Goal: Task Accomplishment & Management: Manage account settings

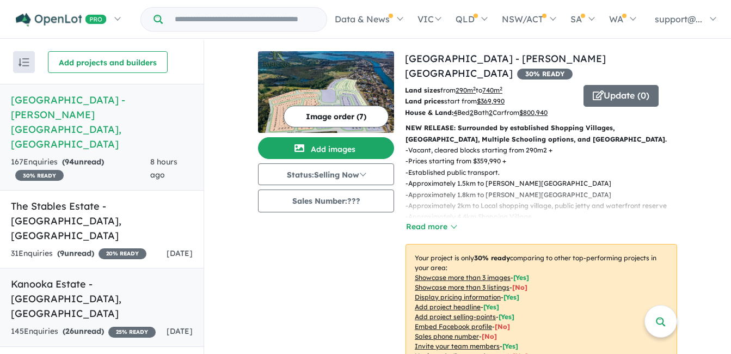
click at [89, 326] on strong "( 26 unread)" at bounding box center [83, 331] width 41 height 10
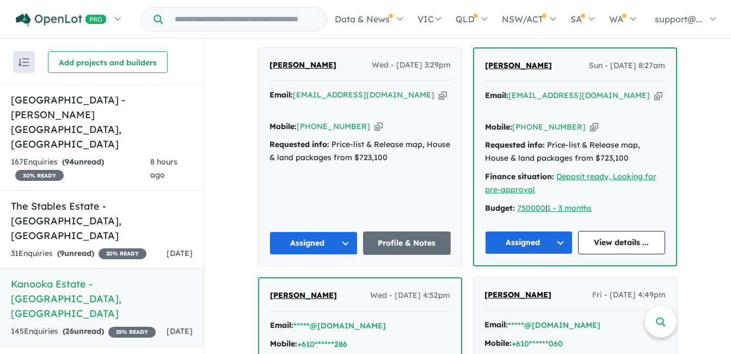
scroll to position [376, 0]
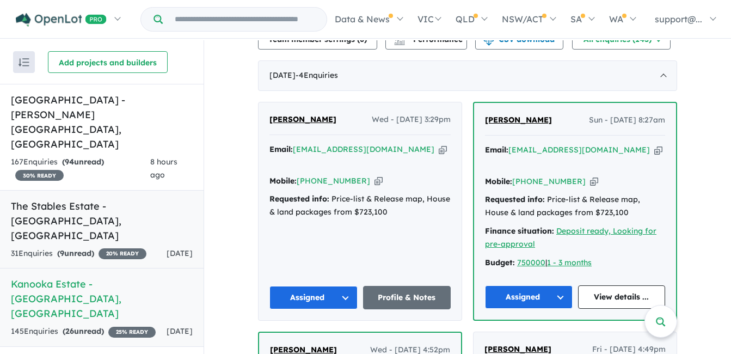
click at [88, 199] on h5 "The Stables Estate - [GEOGRAPHIC_DATA] , [GEOGRAPHIC_DATA]" at bounding box center [102, 221] width 182 height 44
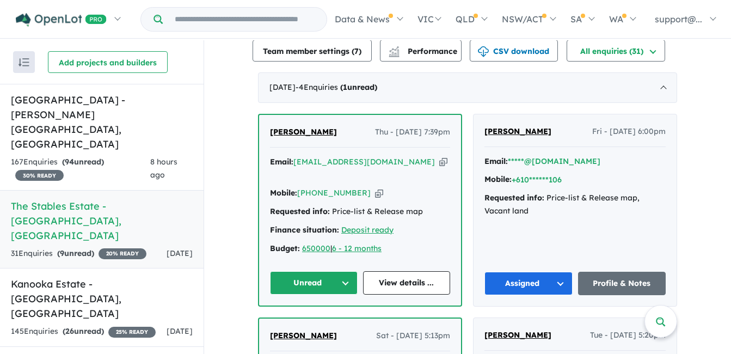
scroll to position [276, 0]
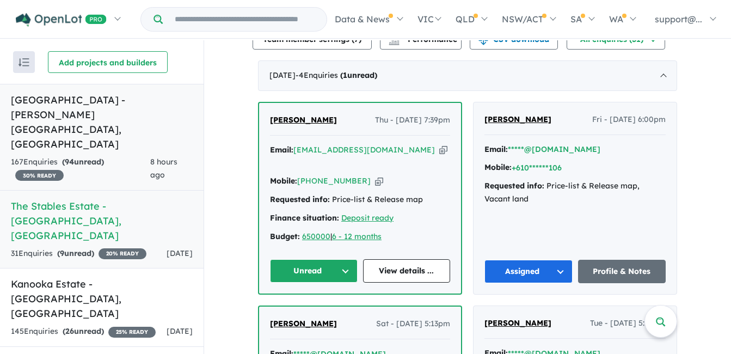
click at [104, 157] on strong "( 94 unread)" at bounding box center [83, 162] width 42 height 10
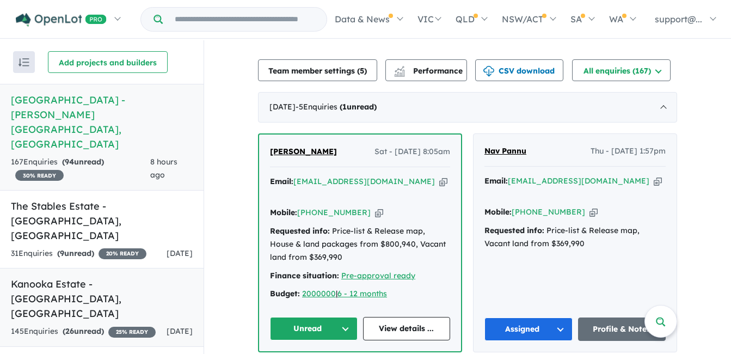
scroll to position [381, 0]
click at [383, 176] on div "Email: [EMAIL_ADDRESS][DOMAIN_NAME] Copied!" at bounding box center [360, 189] width 180 height 26
click at [439, 176] on icon "button" at bounding box center [443, 181] width 8 height 11
click at [375, 207] on icon "button" at bounding box center [379, 212] width 8 height 11
click at [287, 317] on button "Unread" at bounding box center [314, 328] width 88 height 23
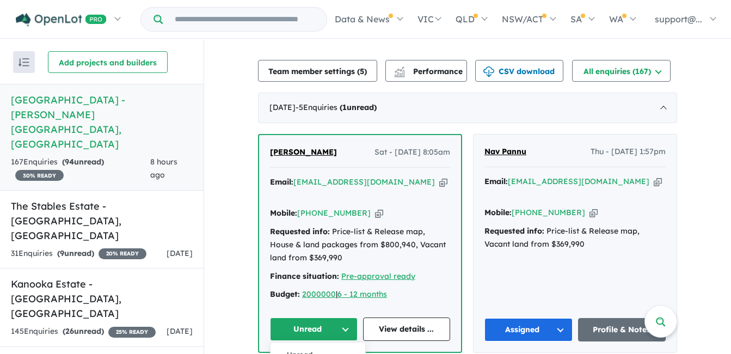
drag, startPoint x: 291, startPoint y: 323, endPoint x: 297, endPoint y: 348, distance: 25.7
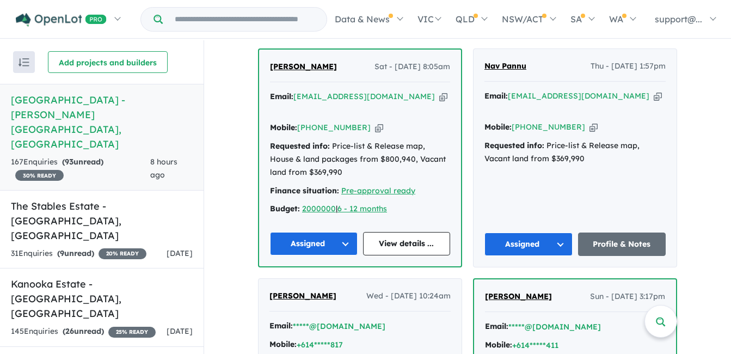
scroll to position [435, 0]
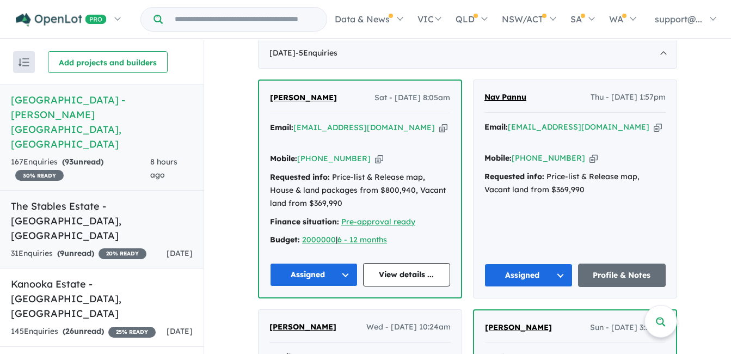
click at [44, 199] on h5 "The Stables Estate - [GEOGRAPHIC_DATA] , [GEOGRAPHIC_DATA]" at bounding box center [102, 221] width 182 height 44
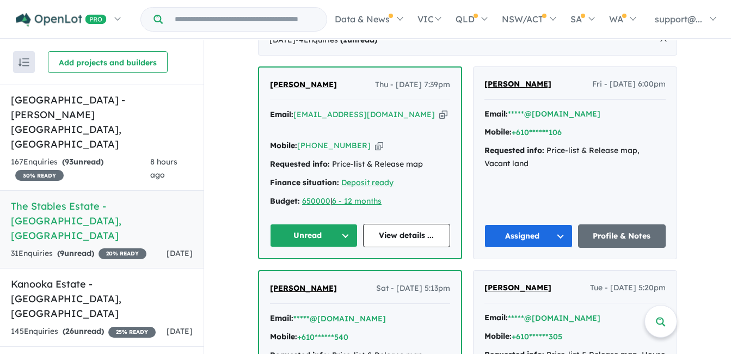
scroll to position [330, 0]
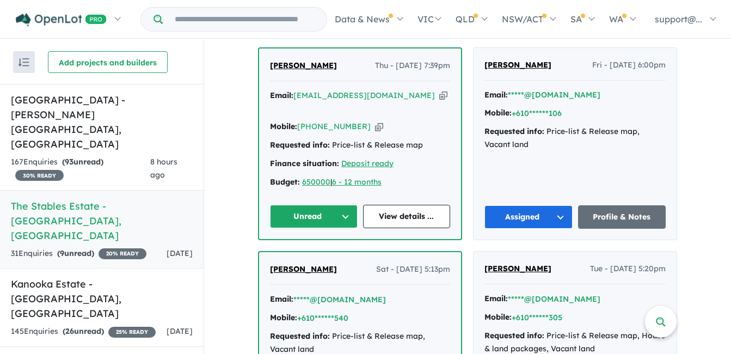
click at [439, 93] on icon "button" at bounding box center [443, 95] width 8 height 11
click at [375, 121] on icon "button" at bounding box center [379, 126] width 8 height 11
click at [297, 207] on button "Unread" at bounding box center [314, 216] width 88 height 23
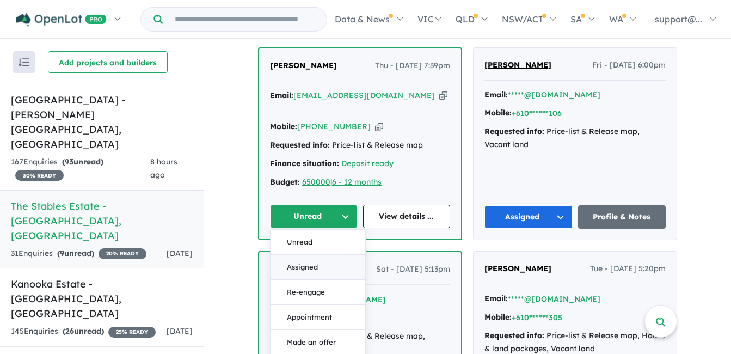
click at [304, 255] on button "Assigned" at bounding box center [317, 267] width 95 height 25
